Goal: Register for event/course

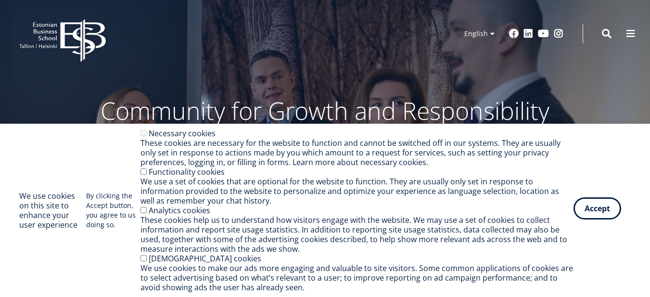
click at [598, 212] on button "Accept" at bounding box center [597, 208] width 48 height 22
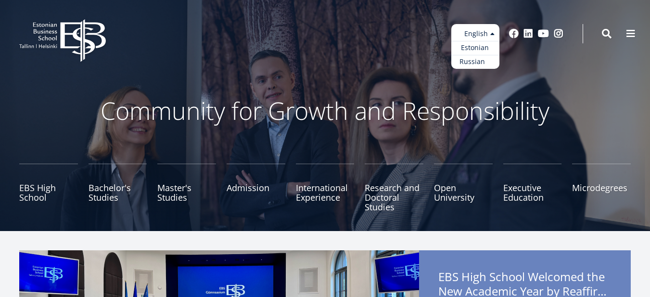
click at [474, 62] on link "Russian" at bounding box center [475, 62] width 48 height 14
click at [478, 48] on link "Estonian" at bounding box center [475, 48] width 48 height 14
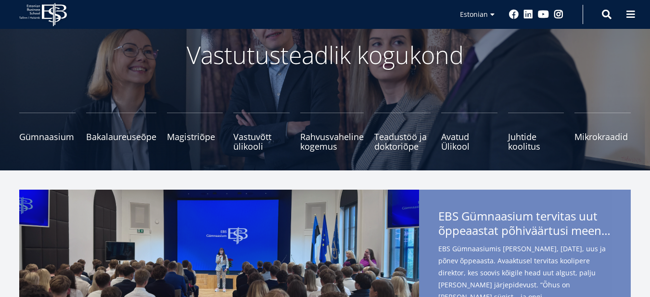
scroll to position [144, 0]
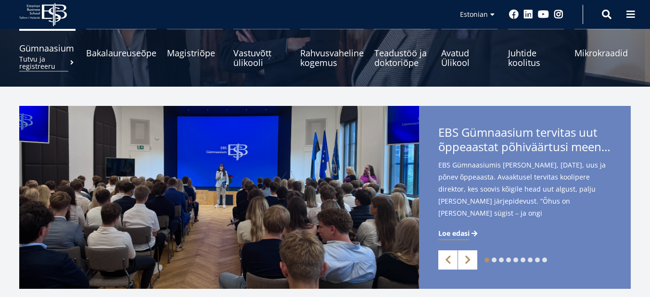
click at [67, 58] on small "Tutvu ja registreeru" at bounding box center [47, 62] width 56 height 14
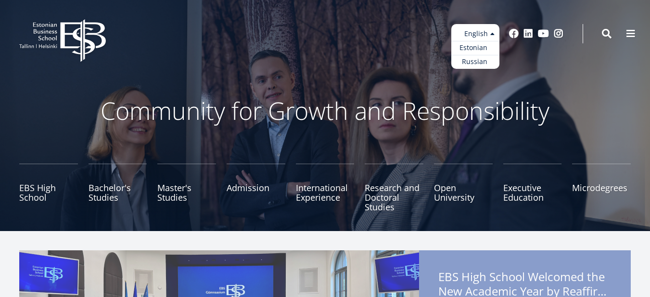
click at [475, 44] on link "Estonian" at bounding box center [475, 48] width 48 height 14
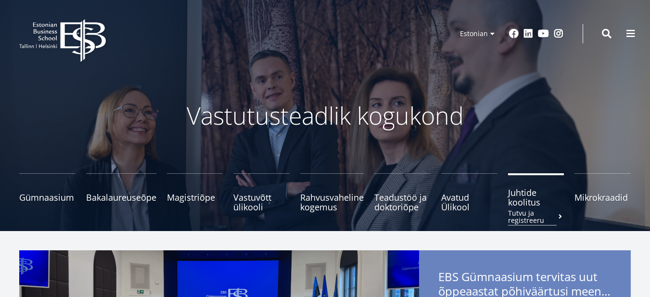
click at [529, 200] on span "Juhtide koolitus Tutvu ja registreeru" at bounding box center [536, 197] width 56 height 19
